Goal: Information Seeking & Learning: Find specific fact

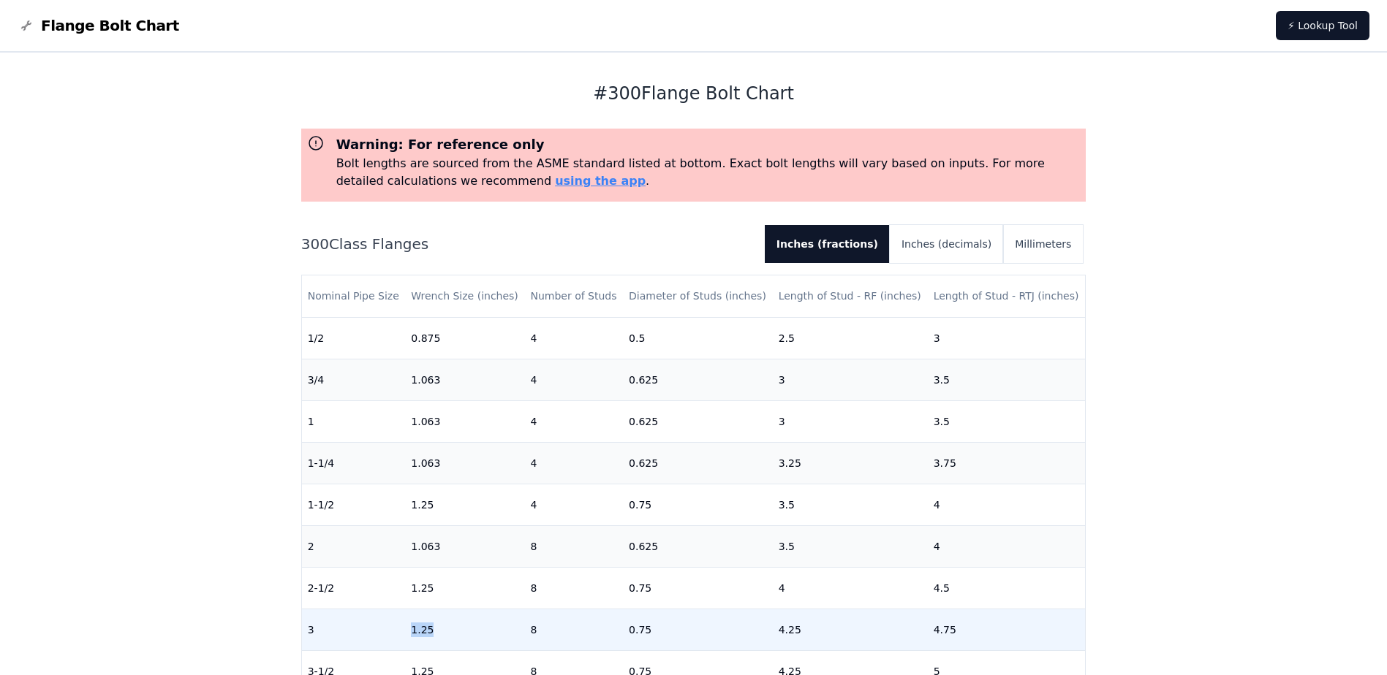
drag, startPoint x: 414, startPoint y: 628, endPoint x: 513, endPoint y: 633, distance: 99.5
click at [513, 633] on td "1.25" at bounding box center [464, 630] width 119 height 42
drag, startPoint x: 513, startPoint y: 633, endPoint x: 537, endPoint y: 632, distance: 23.4
click at [537, 632] on td "8" at bounding box center [573, 630] width 99 height 42
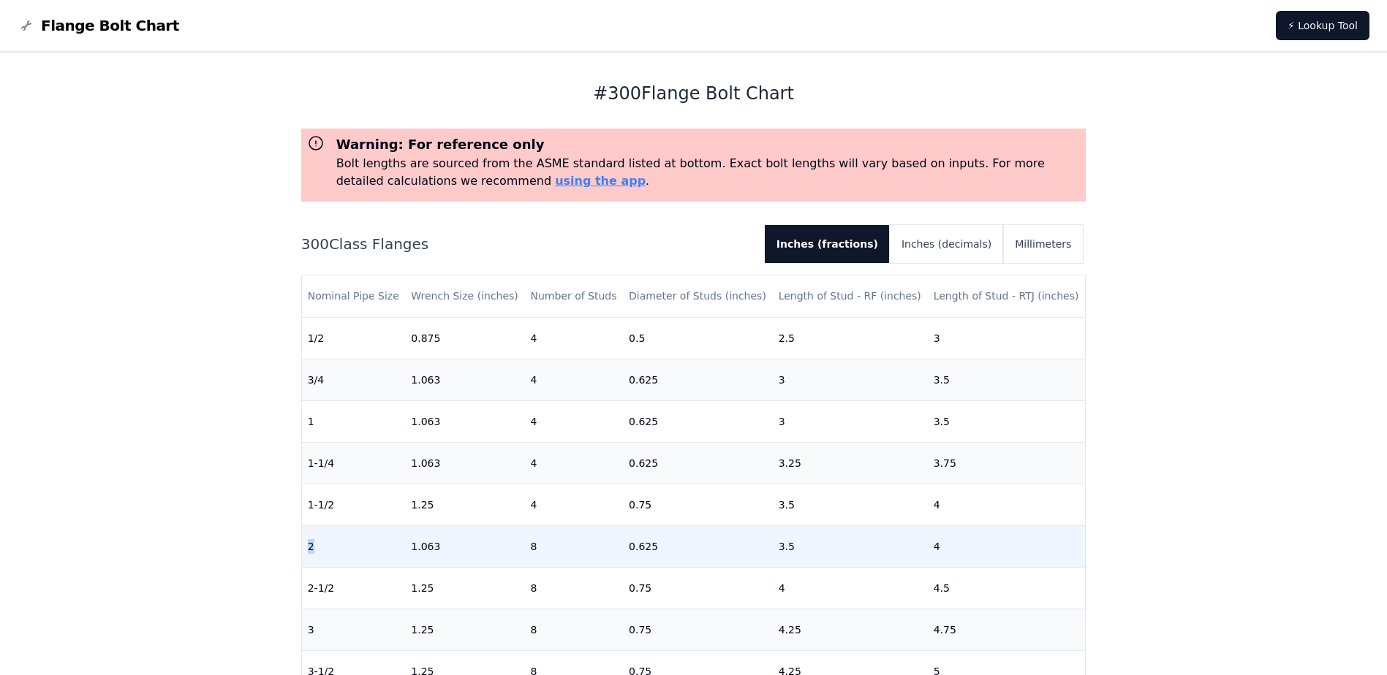
drag, startPoint x: 306, startPoint y: 547, endPoint x: 327, endPoint y: 552, distance: 21.6
click at [327, 552] on td "2" at bounding box center [354, 547] width 104 height 42
